Goal: Information Seeking & Learning: Learn about a topic

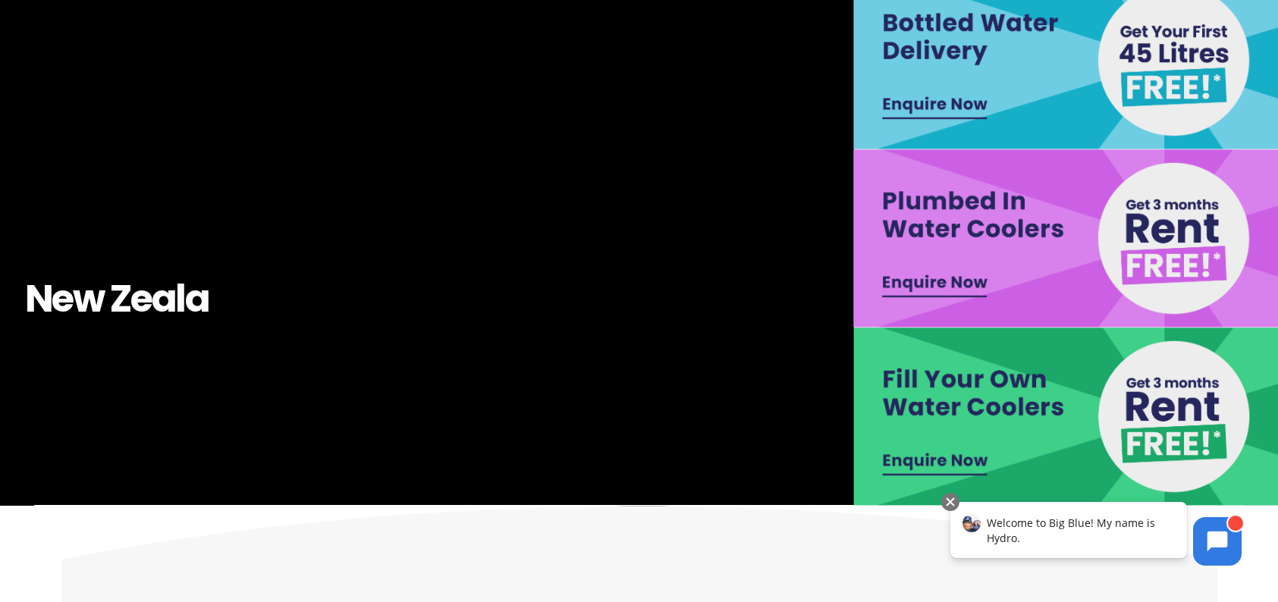
scroll to position [304, 0]
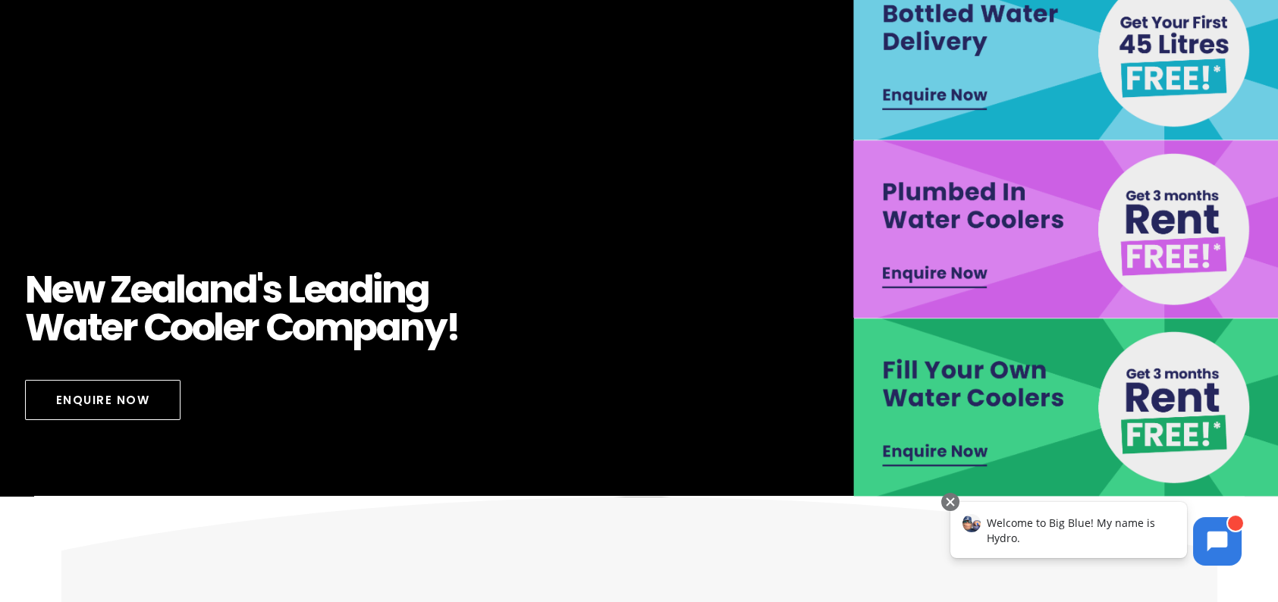
click at [993, 405] on img at bounding box center [1068, 408] width 428 height 178
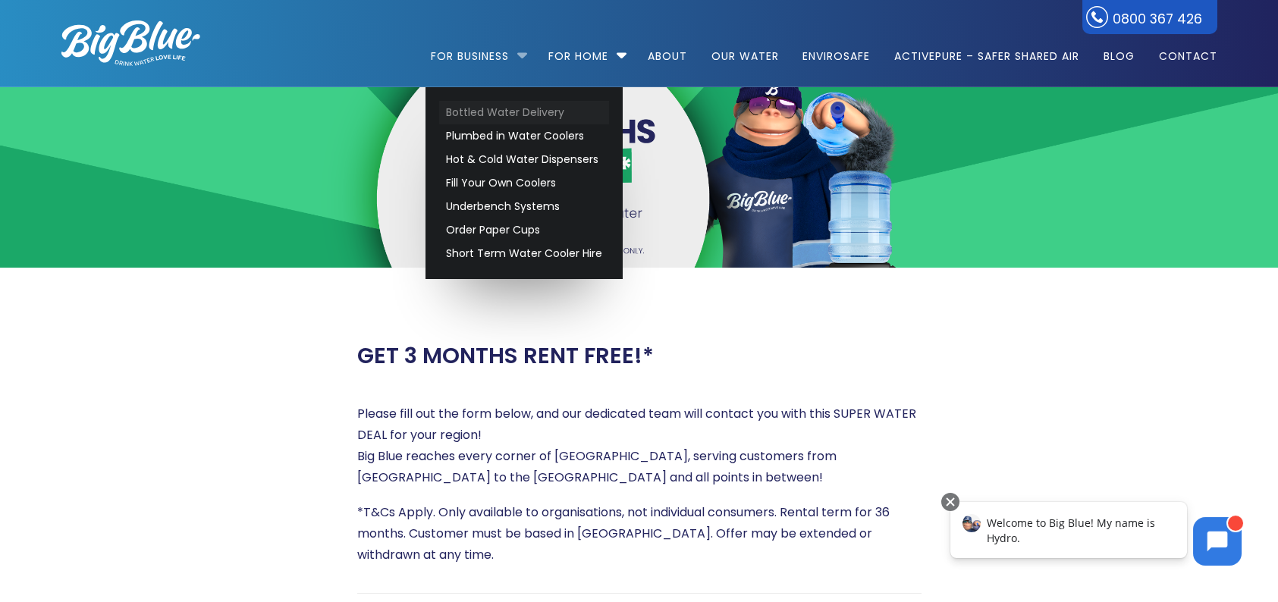
click at [495, 116] on link "Bottled Water Delivery" at bounding box center [524, 113] width 170 height 24
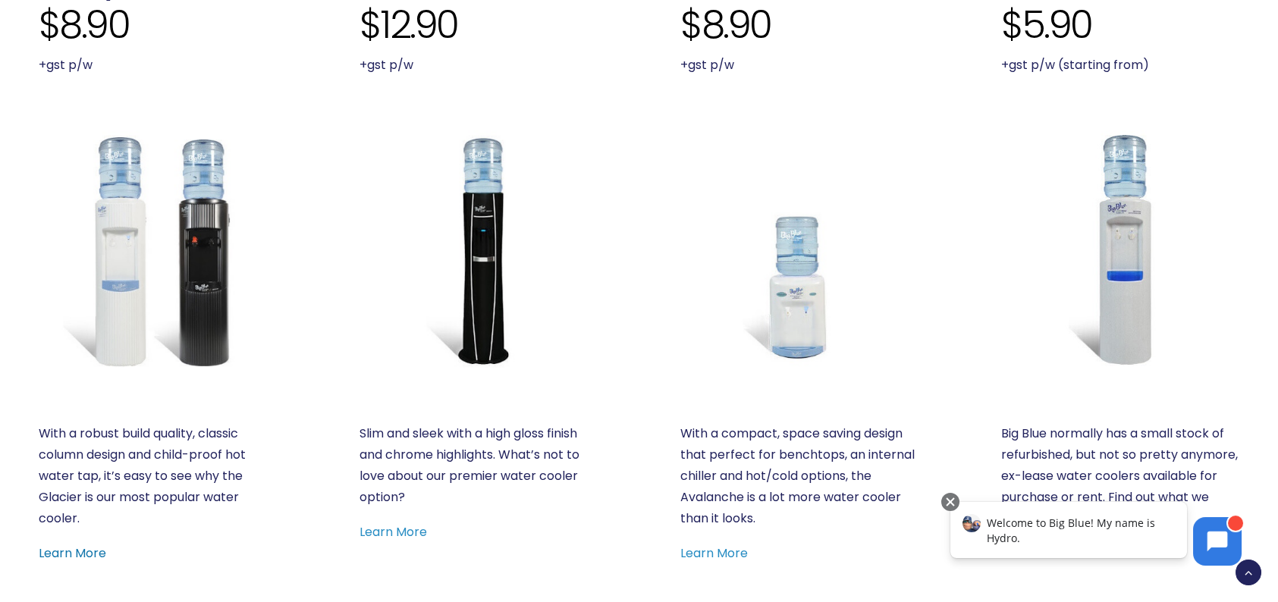
scroll to position [683, 0]
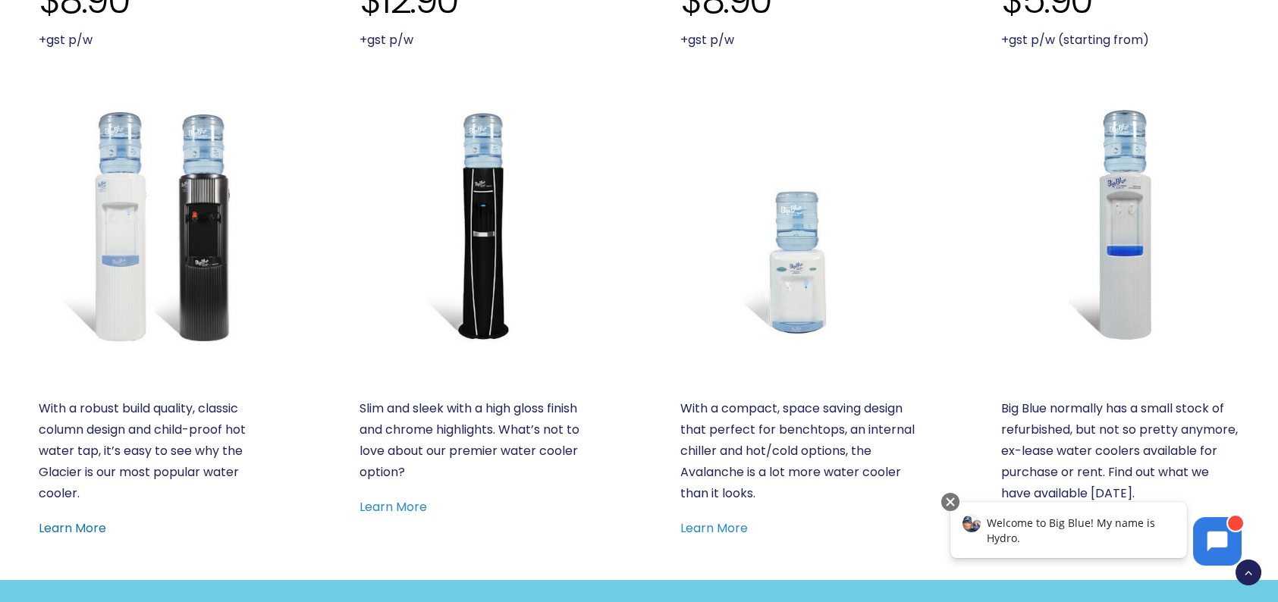
click at [92, 520] on link "Learn More" at bounding box center [73, 528] width 68 height 17
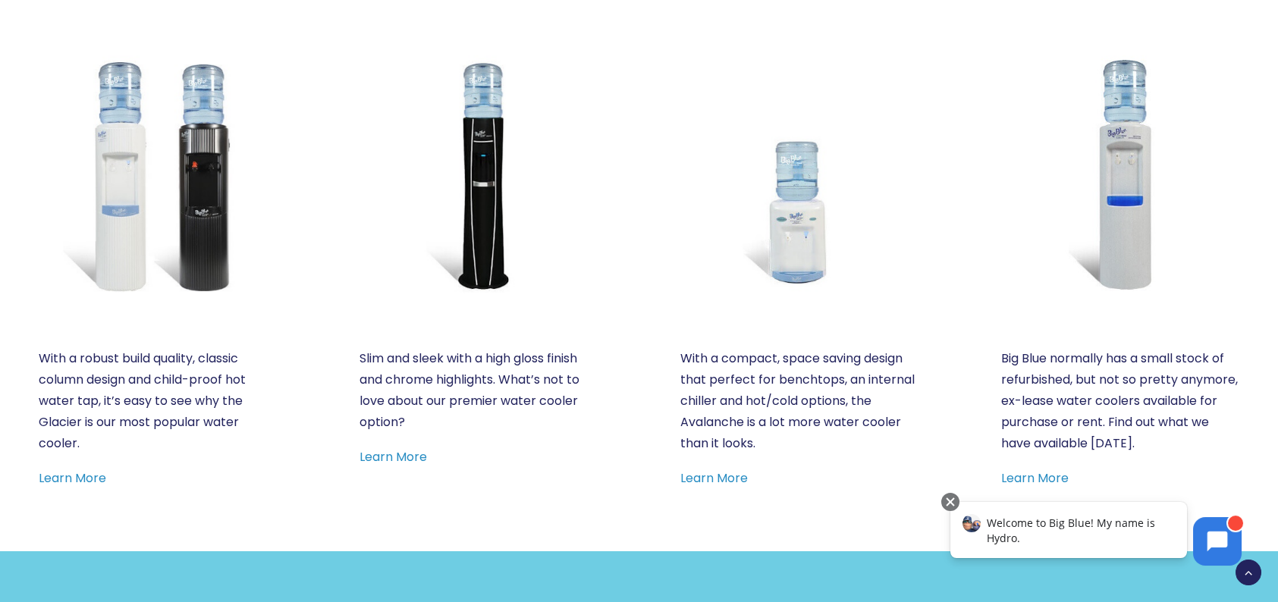
scroll to position [759, 0]
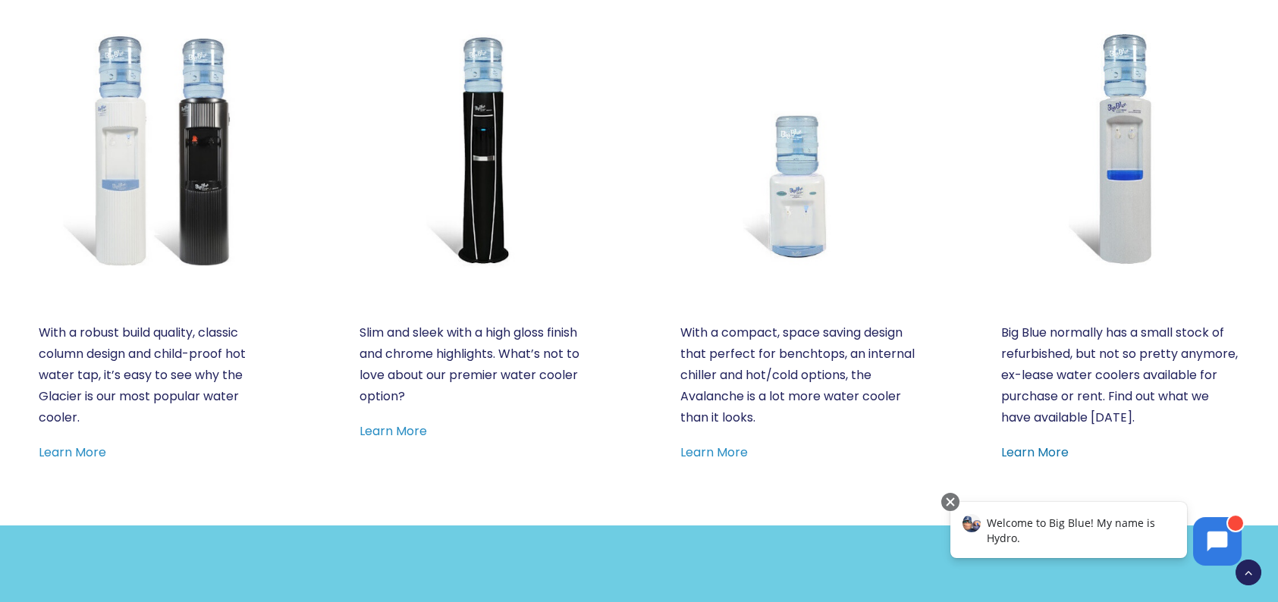
click at [1067, 460] on link "Learn More" at bounding box center [1036, 452] width 68 height 17
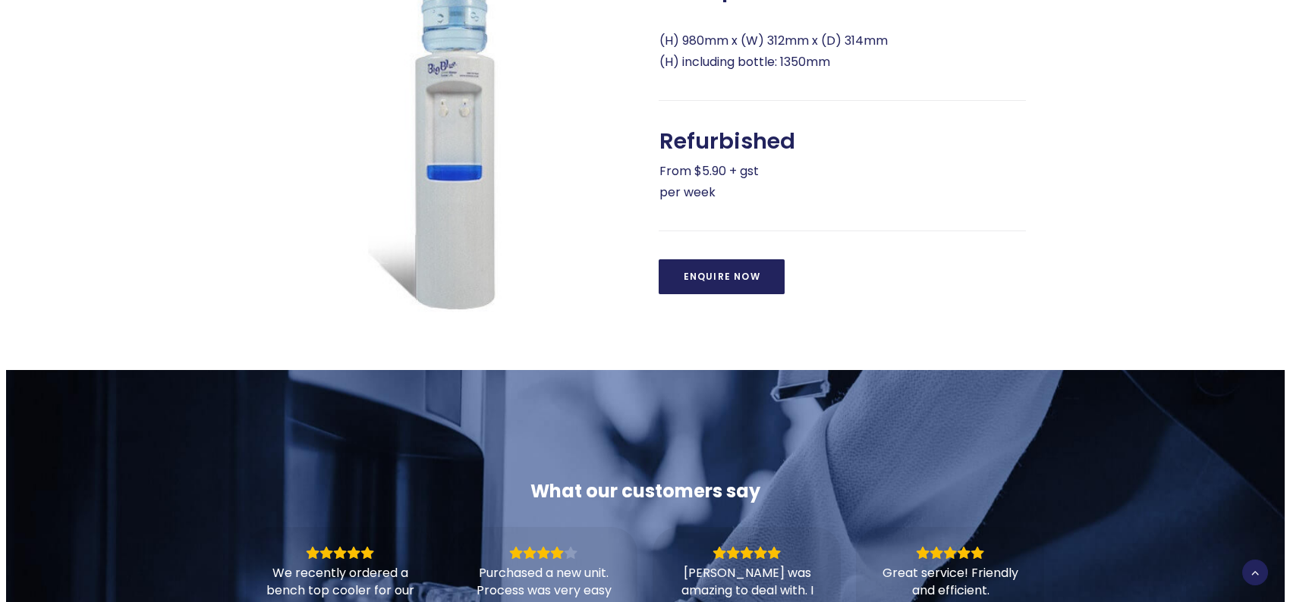
scroll to position [683, 0]
